Goal: Browse casually

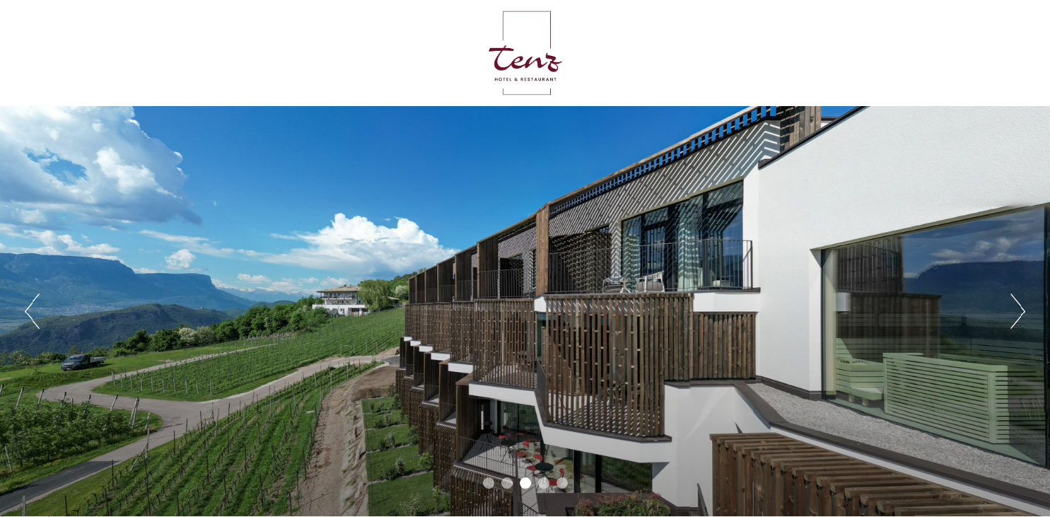
click at [1024, 307] on button "Next" at bounding box center [1018, 311] width 15 height 35
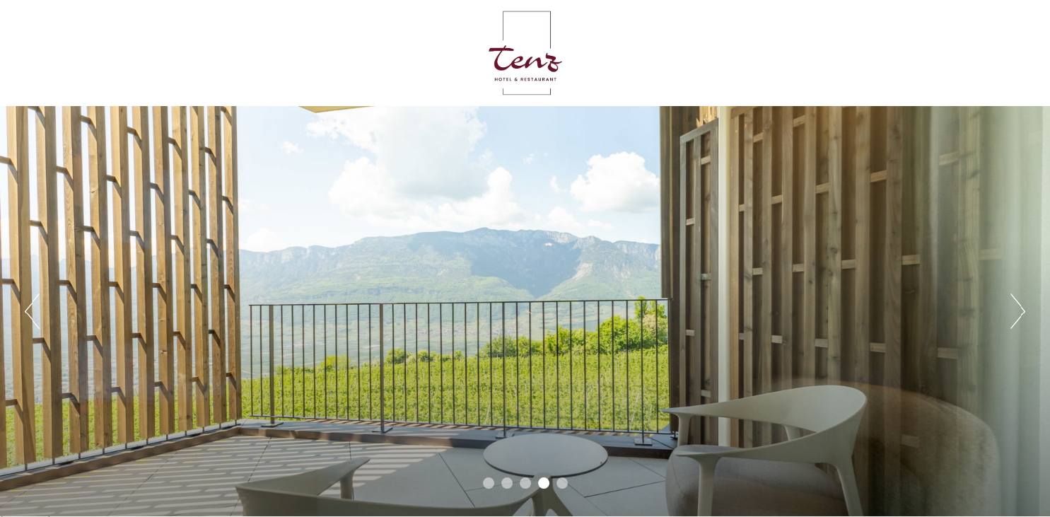
click at [1024, 307] on button "Next" at bounding box center [1018, 311] width 15 height 35
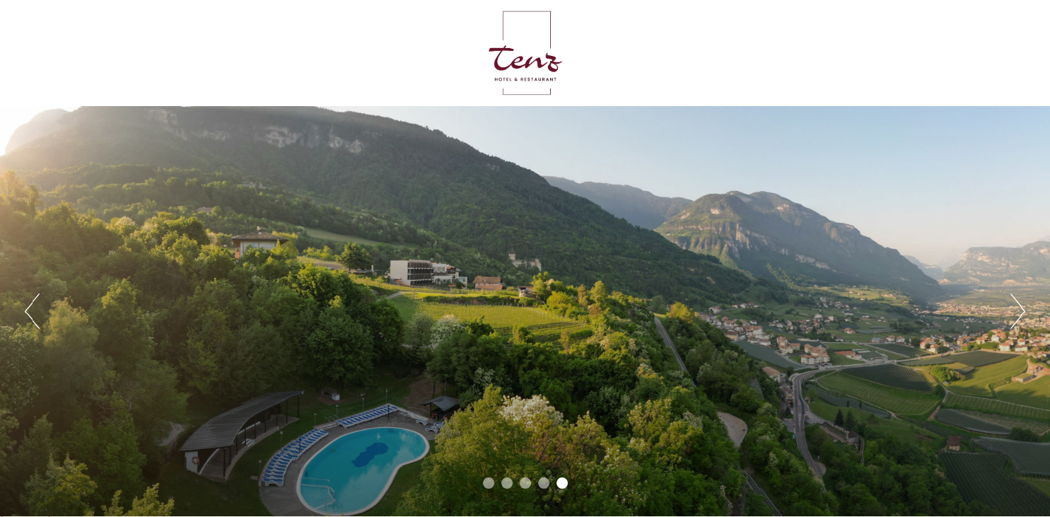
click at [1024, 307] on button "Next" at bounding box center [1018, 311] width 15 height 35
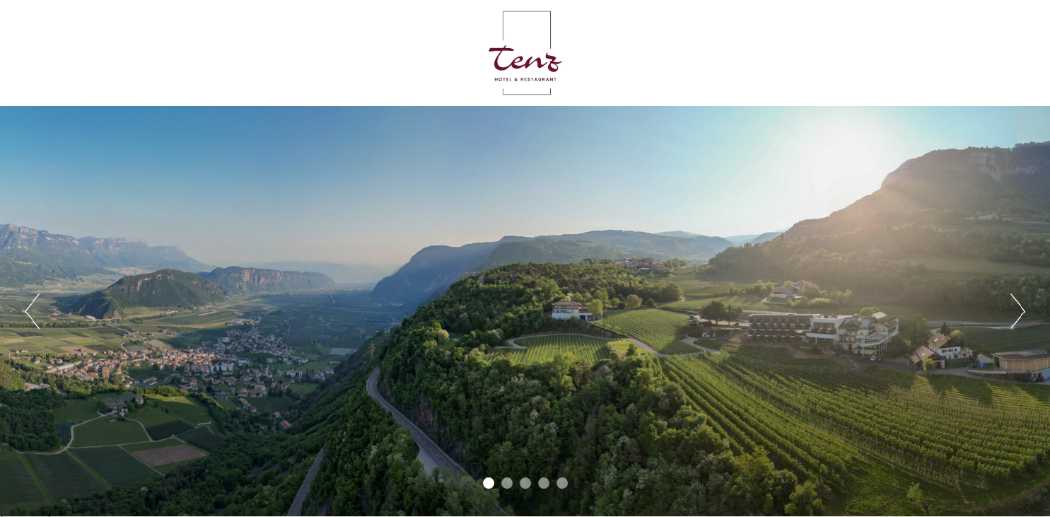
click at [1024, 307] on button "Next" at bounding box center [1018, 311] width 15 height 35
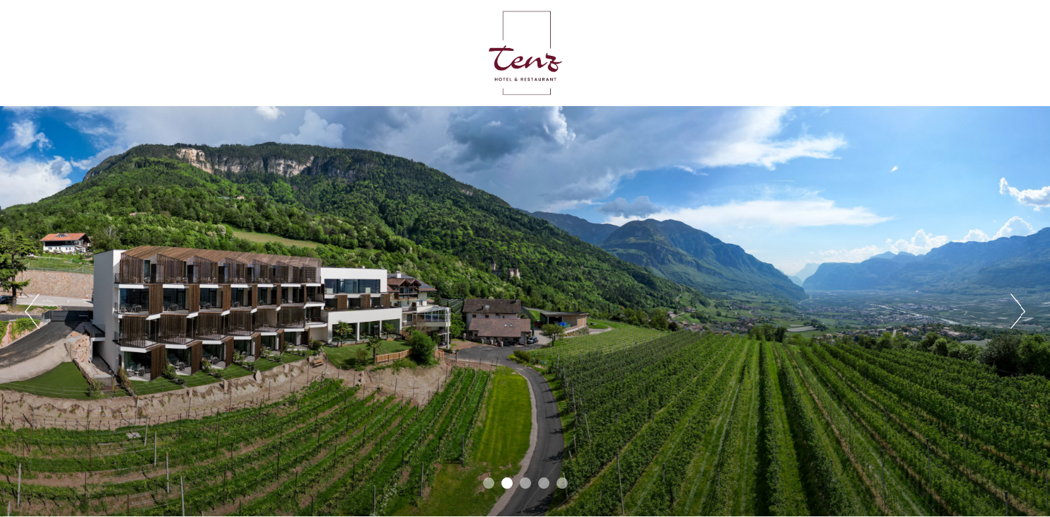
click at [1024, 307] on button "Next" at bounding box center [1018, 311] width 15 height 35
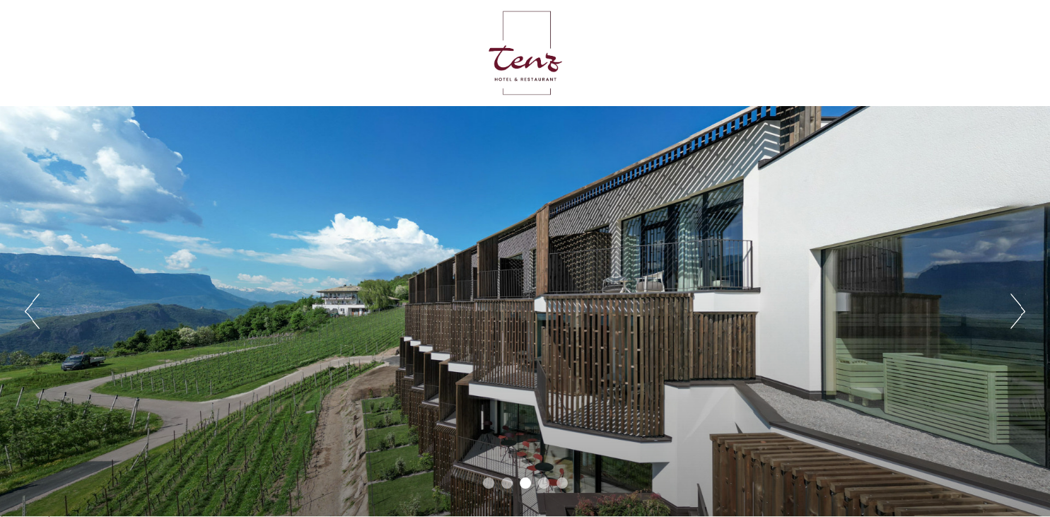
click at [1024, 307] on button "Next" at bounding box center [1018, 311] width 15 height 35
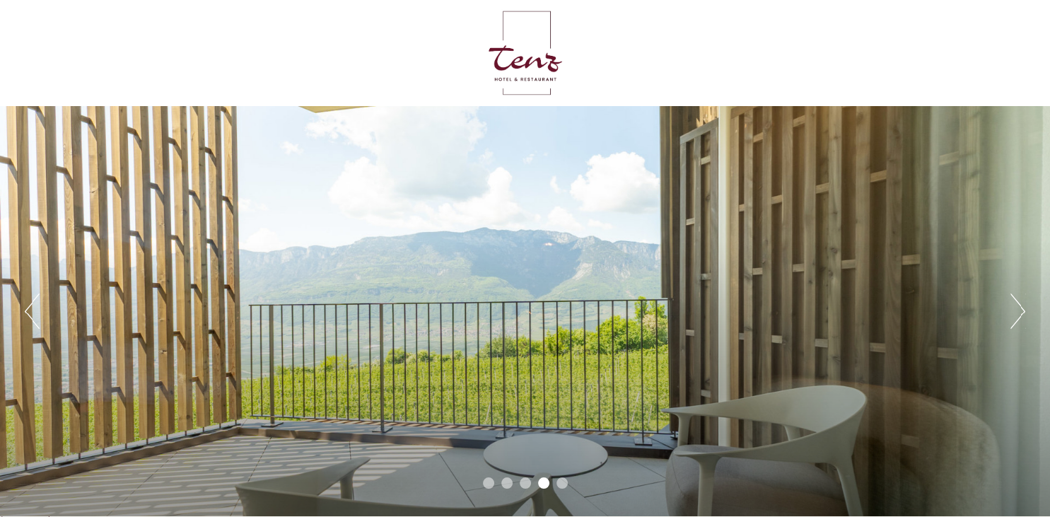
click at [1024, 307] on button "Next" at bounding box center [1018, 311] width 15 height 35
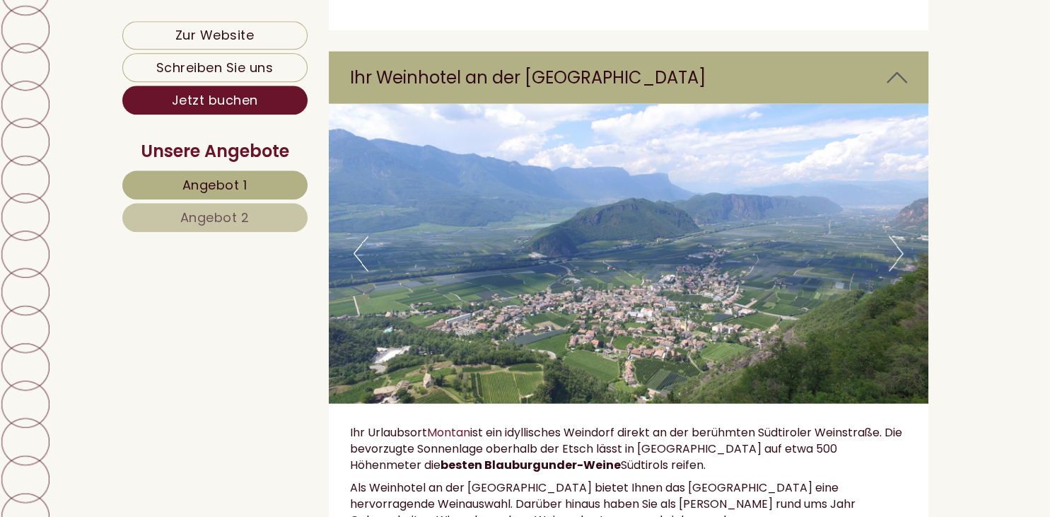
scroll to position [3286, 0]
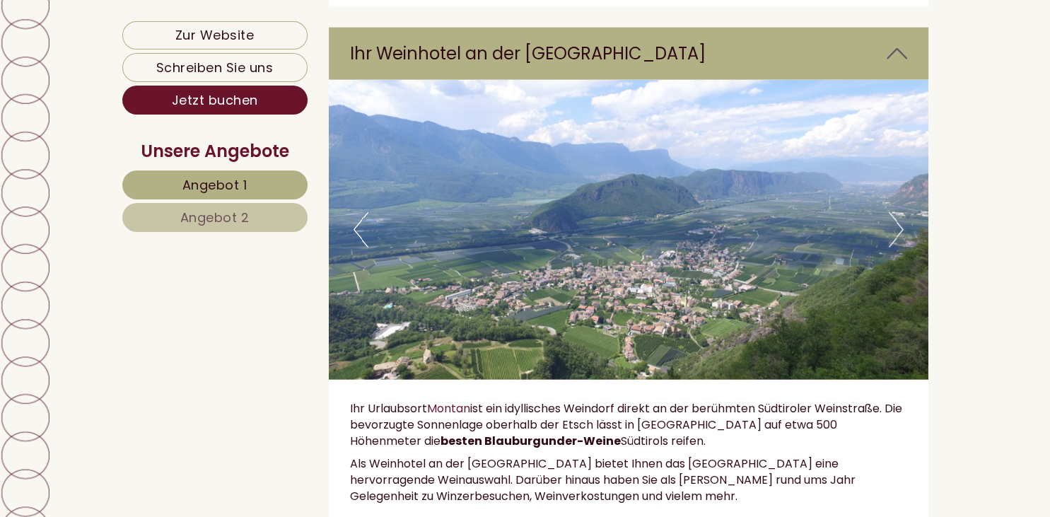
click at [899, 243] on button "Next" at bounding box center [896, 229] width 15 height 35
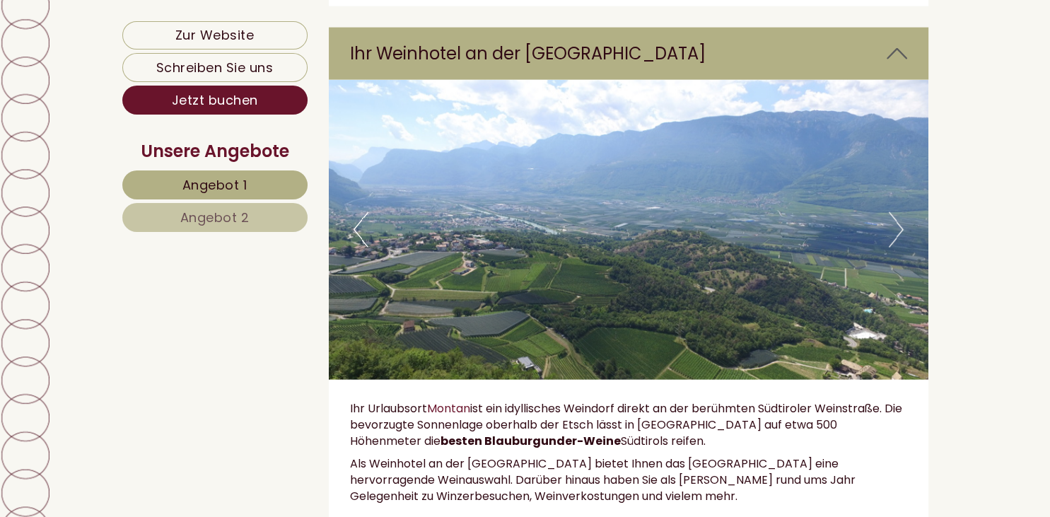
click at [899, 243] on button "Next" at bounding box center [896, 229] width 15 height 35
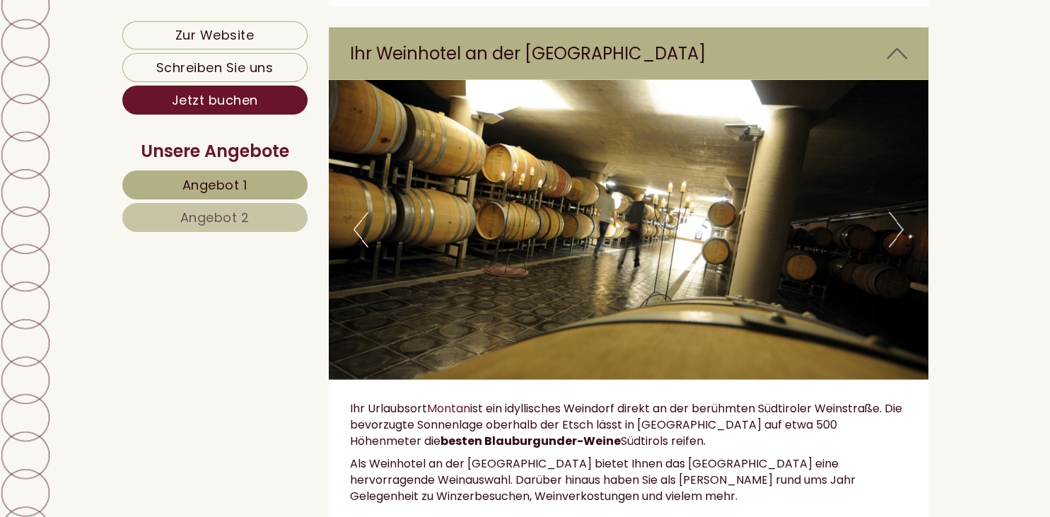
click at [899, 243] on button "Next" at bounding box center [896, 229] width 15 height 35
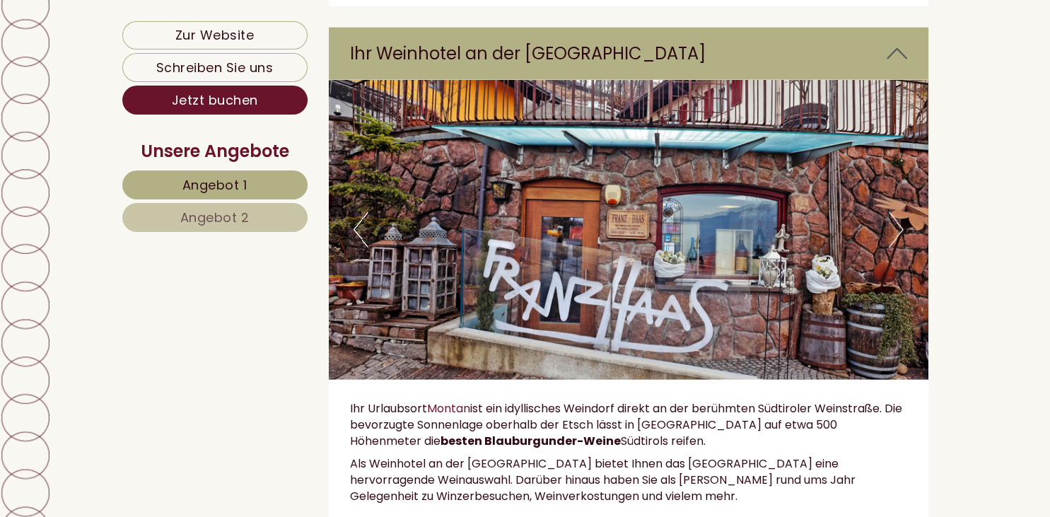
click at [899, 243] on button "Next" at bounding box center [896, 229] width 15 height 35
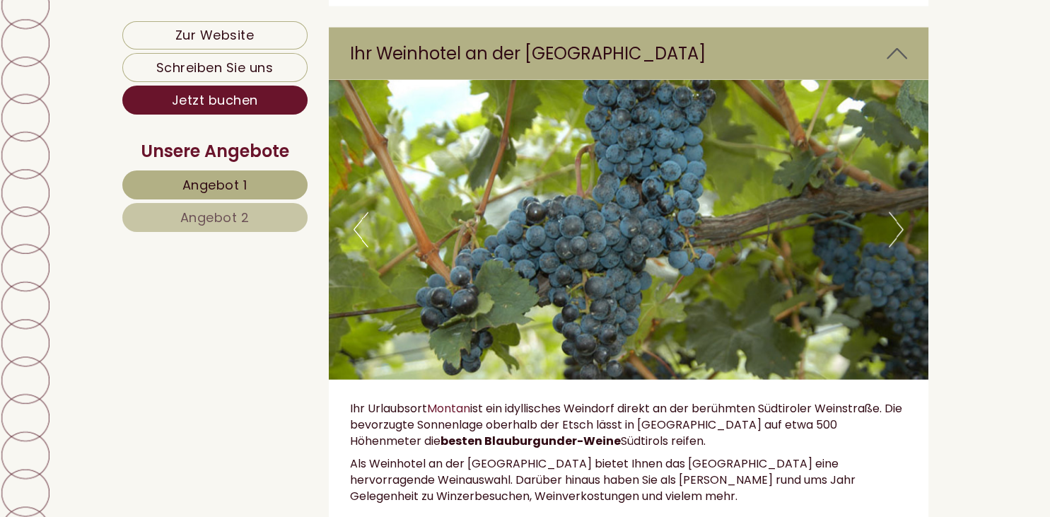
click at [899, 243] on button "Next" at bounding box center [896, 229] width 15 height 35
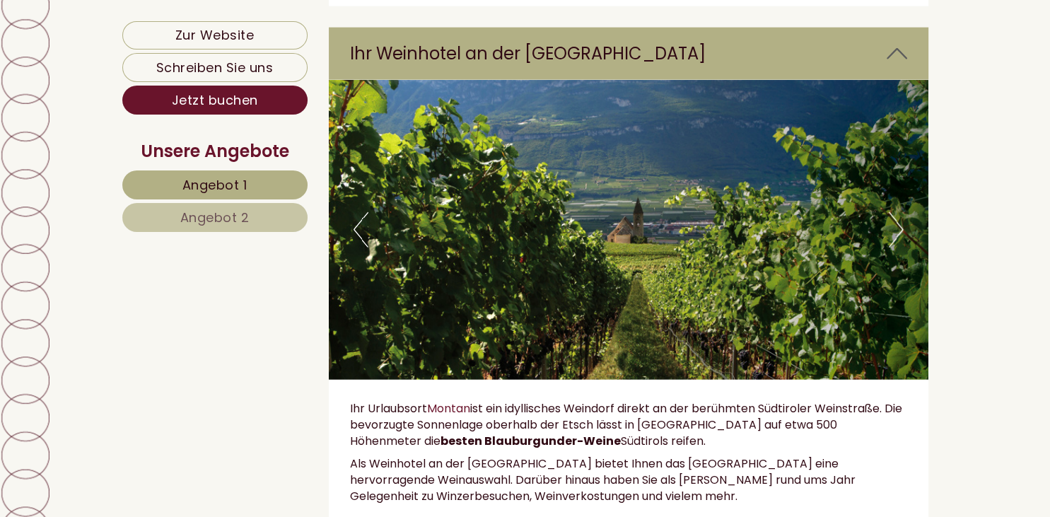
click at [899, 243] on button "Next" at bounding box center [896, 229] width 15 height 35
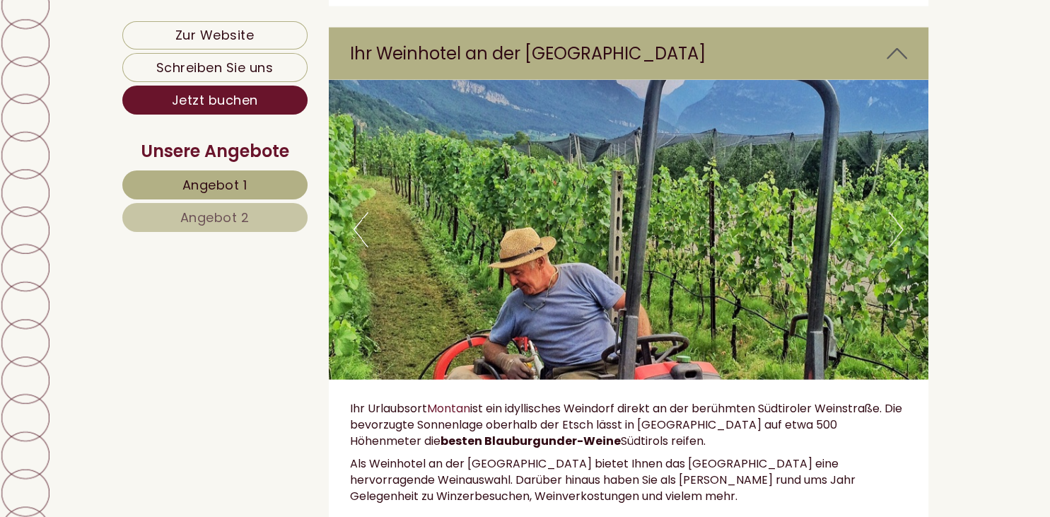
click at [899, 243] on button "Next" at bounding box center [896, 229] width 15 height 35
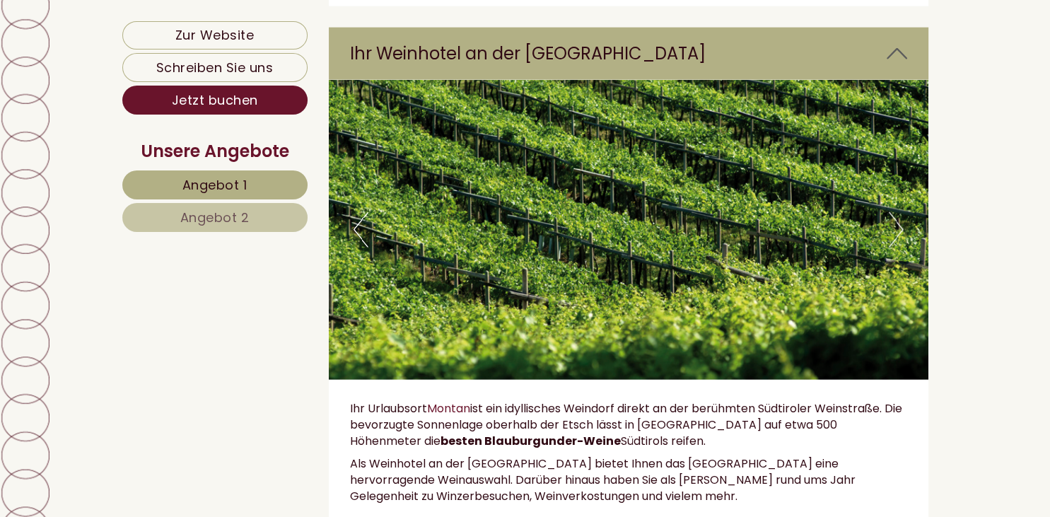
click at [899, 243] on button "Next" at bounding box center [896, 229] width 15 height 35
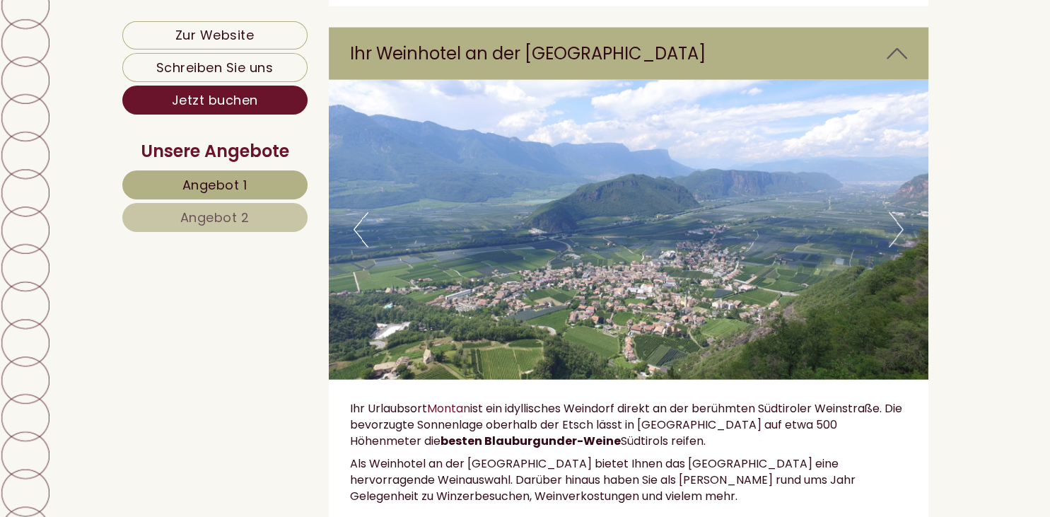
click at [899, 243] on button "Next" at bounding box center [896, 229] width 15 height 35
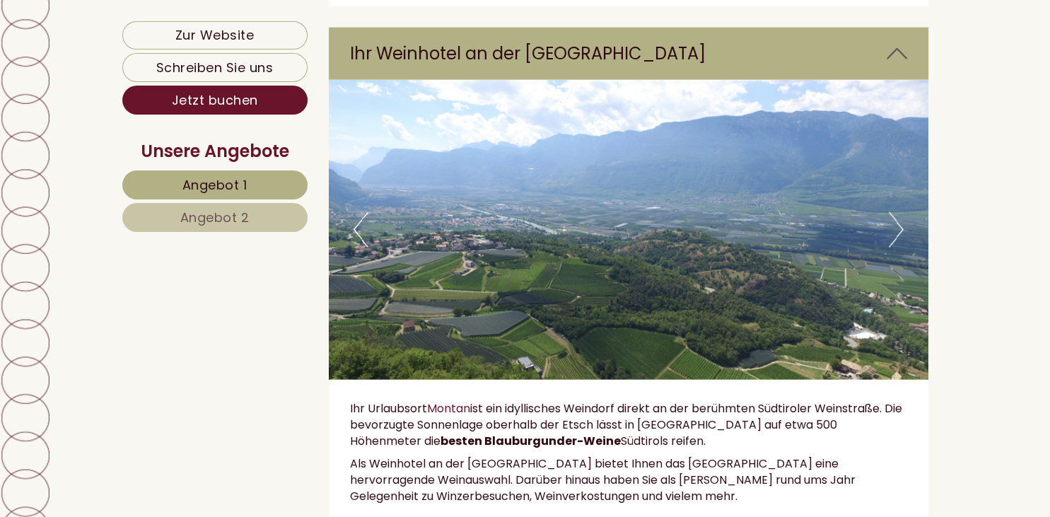
click at [899, 243] on button "Next" at bounding box center [896, 229] width 15 height 35
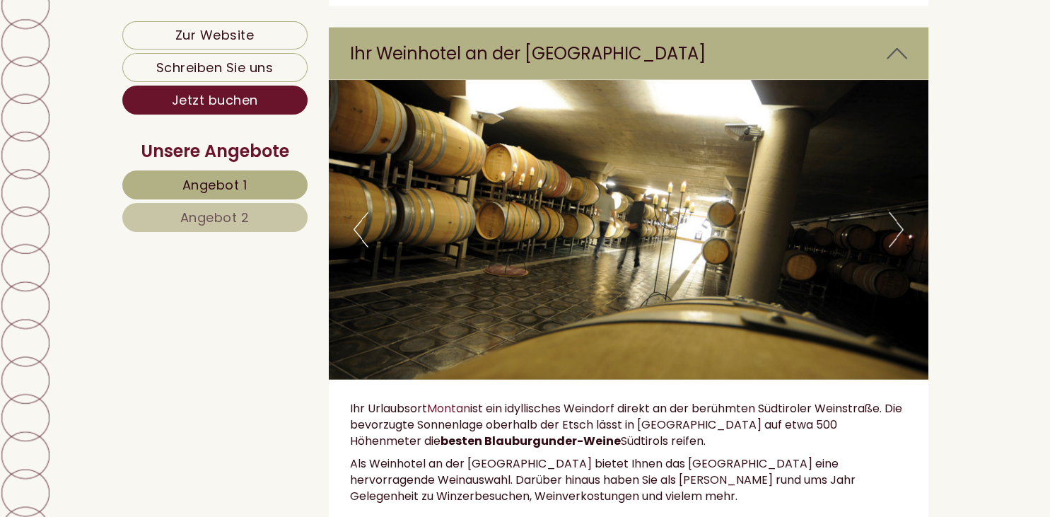
click at [899, 243] on button "Next" at bounding box center [896, 229] width 15 height 35
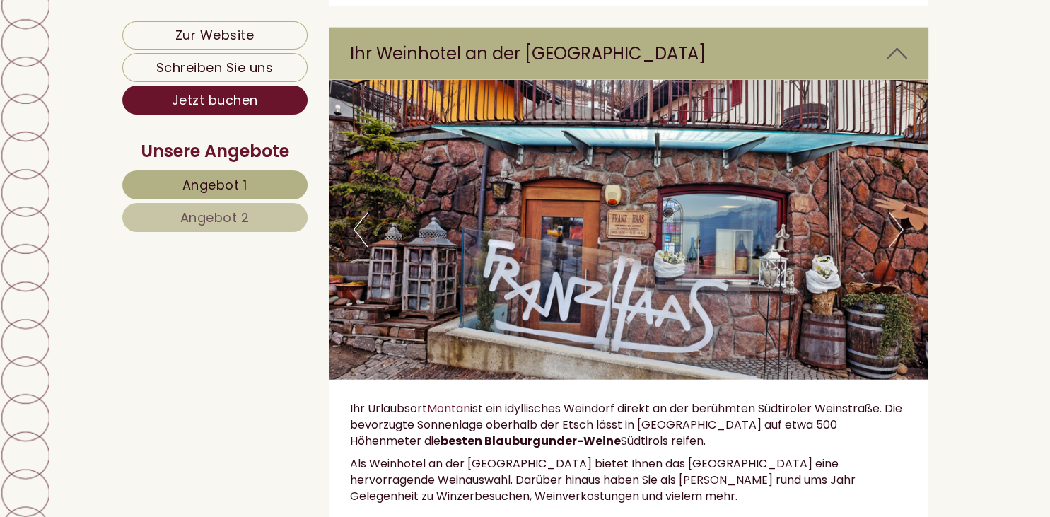
click at [899, 243] on button "Next" at bounding box center [896, 229] width 15 height 35
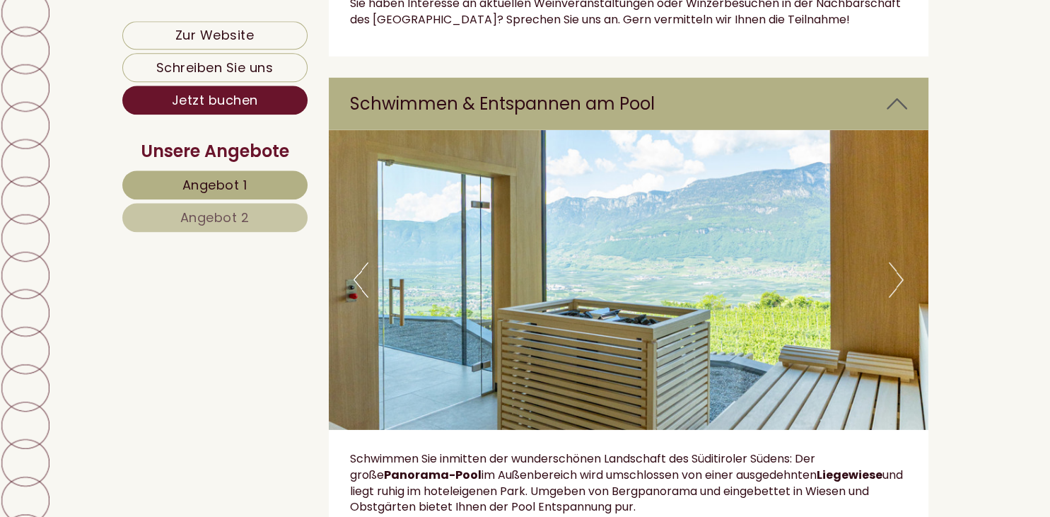
scroll to position [4182, 0]
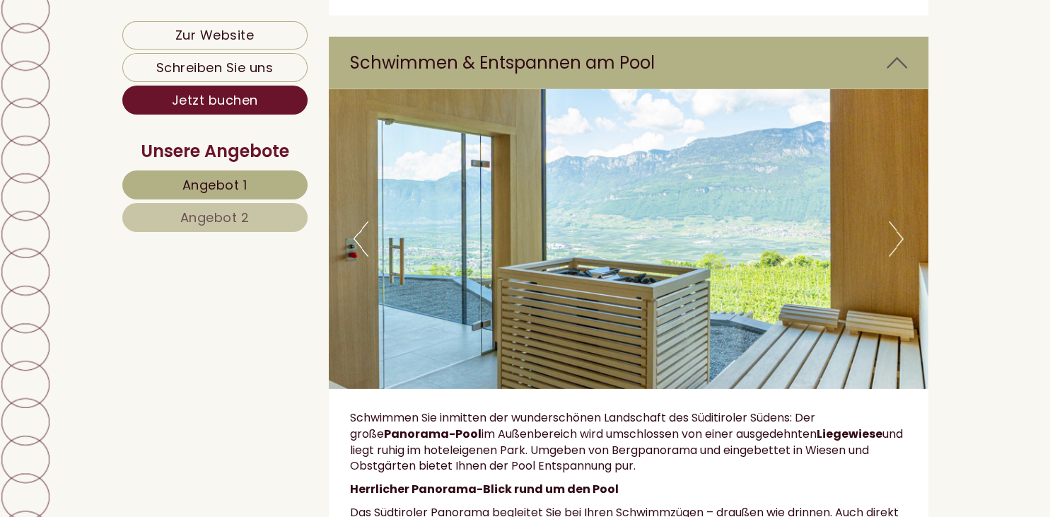
click at [901, 221] on button "Next" at bounding box center [896, 238] width 15 height 35
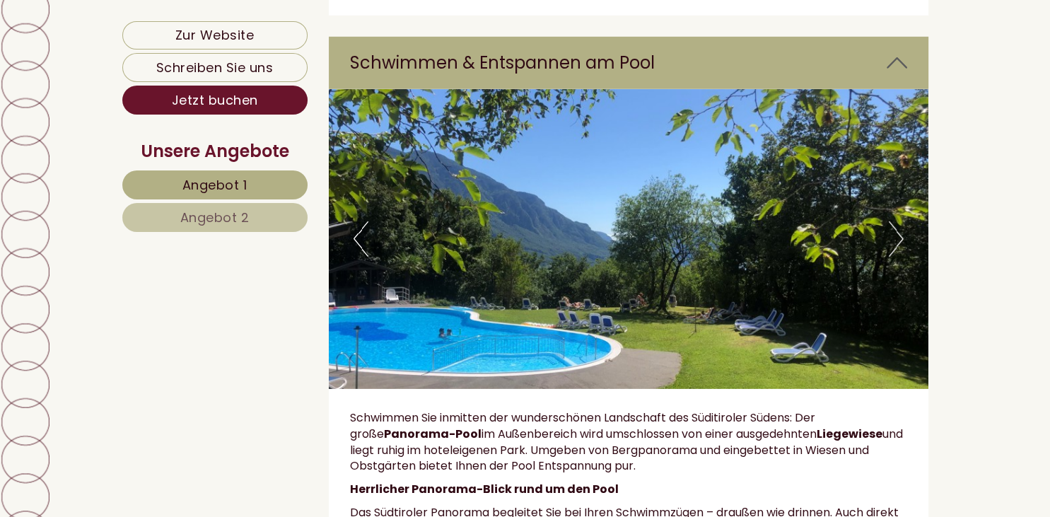
click at [901, 221] on button "Next" at bounding box center [896, 238] width 15 height 35
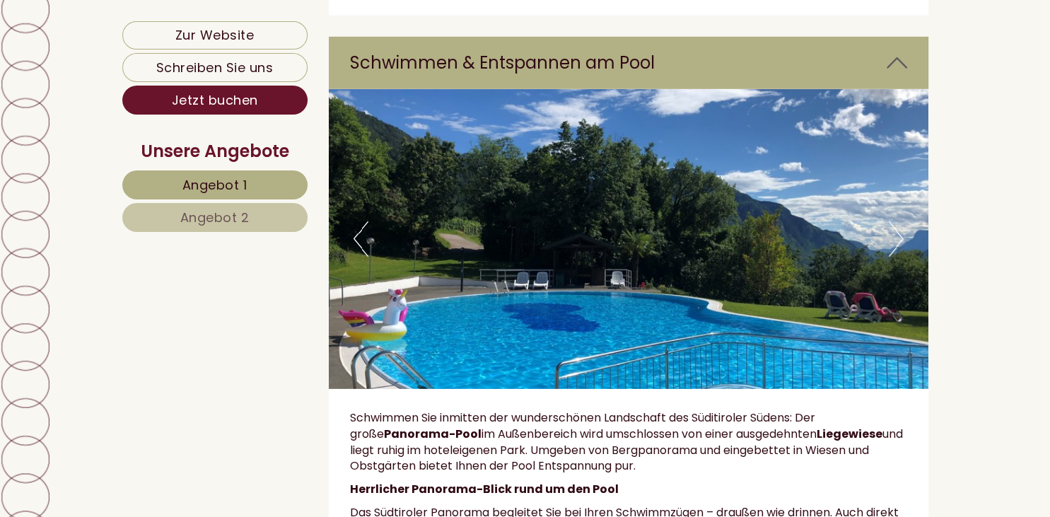
click at [901, 221] on button "Next" at bounding box center [896, 238] width 15 height 35
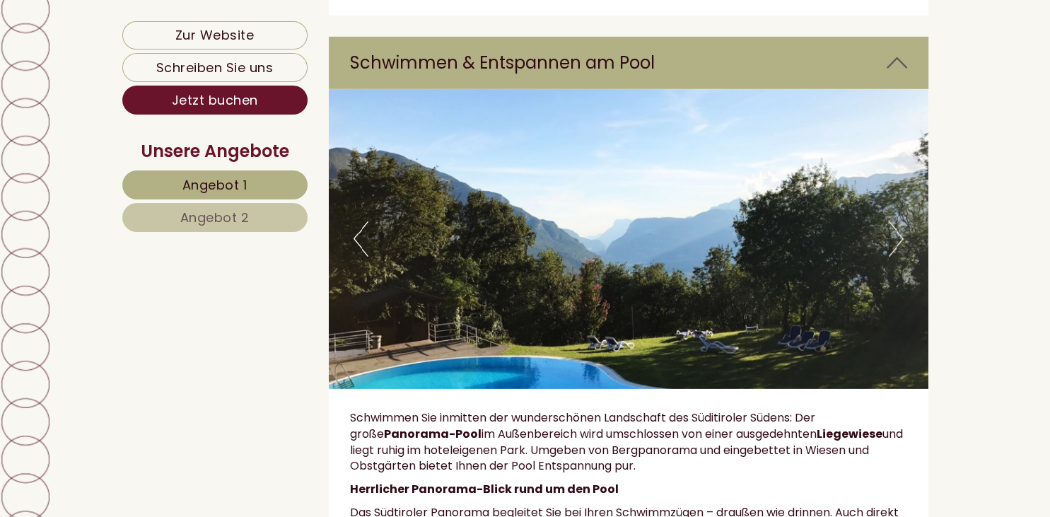
click at [901, 221] on button "Next" at bounding box center [896, 238] width 15 height 35
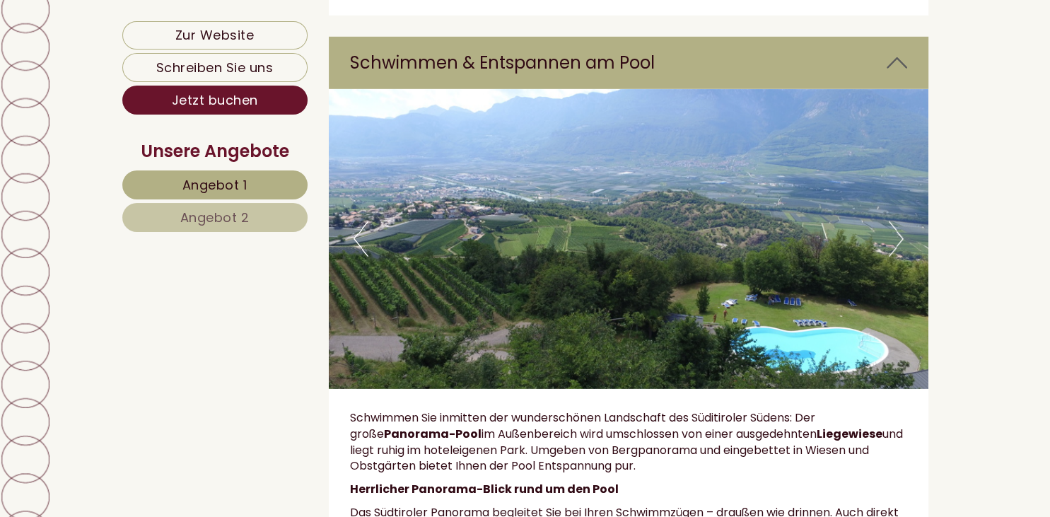
click at [901, 221] on button "Next" at bounding box center [896, 238] width 15 height 35
